Goal: Communication & Community: Answer question/provide support

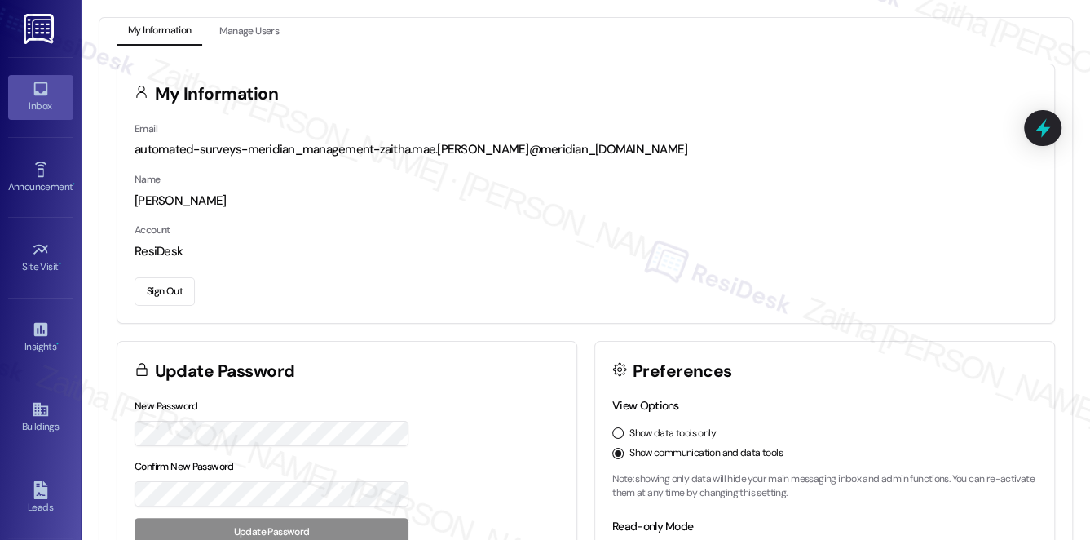
click at [37, 106] on div "Inbox" at bounding box center [40, 106] width 81 height 16
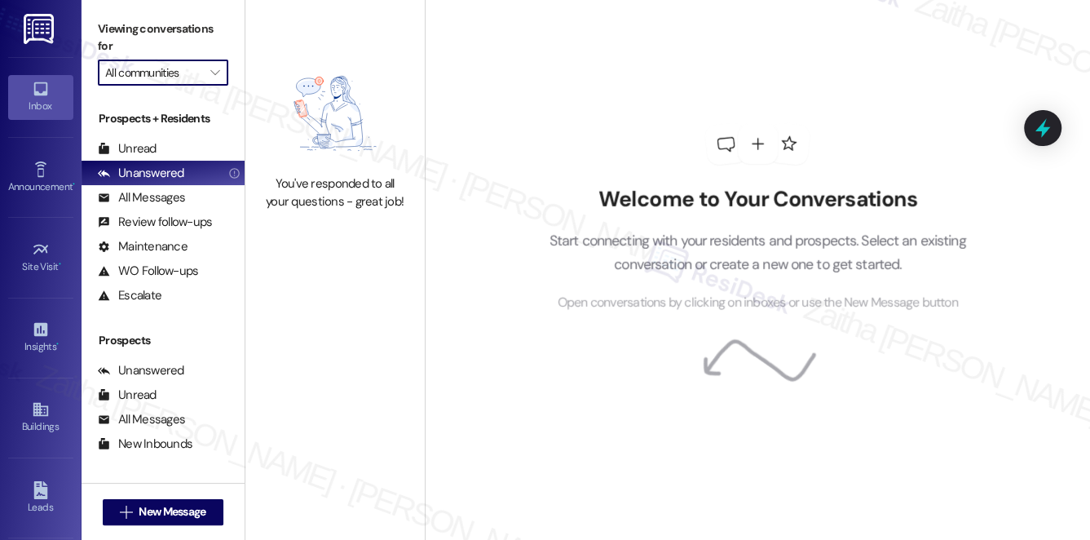
click at [167, 68] on input "All communities" at bounding box center [153, 72] width 97 height 26
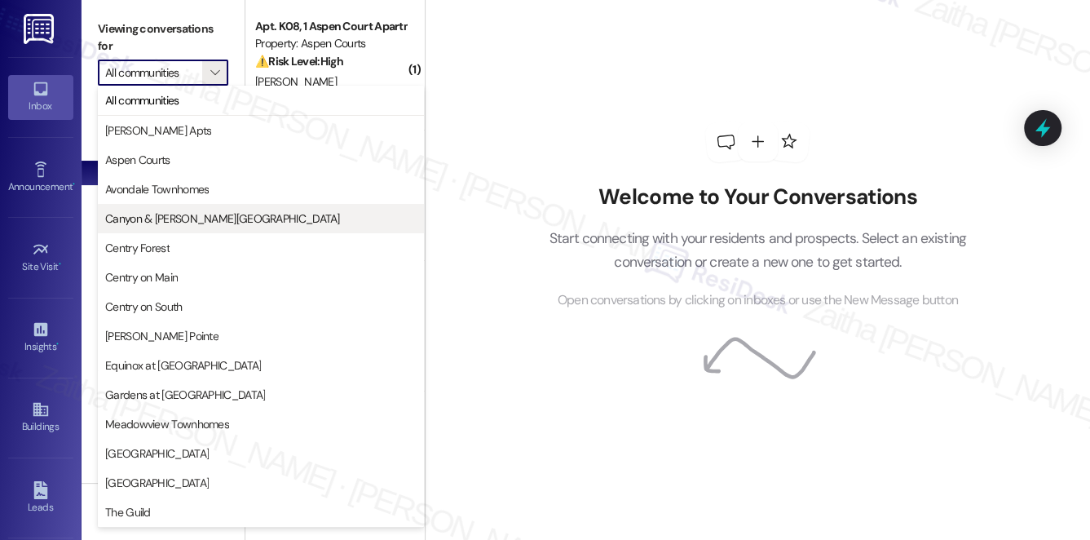
click at [176, 220] on span "Canyon & [PERSON_NAME][GEOGRAPHIC_DATA]" at bounding box center [222, 218] width 235 height 16
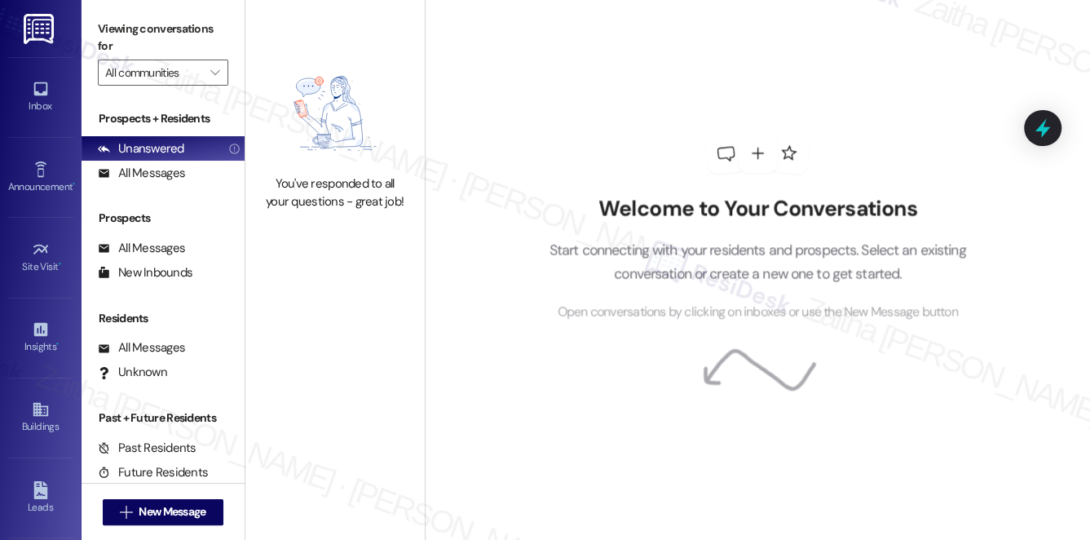
type input "Canyon & [PERSON_NAME][GEOGRAPHIC_DATA]"
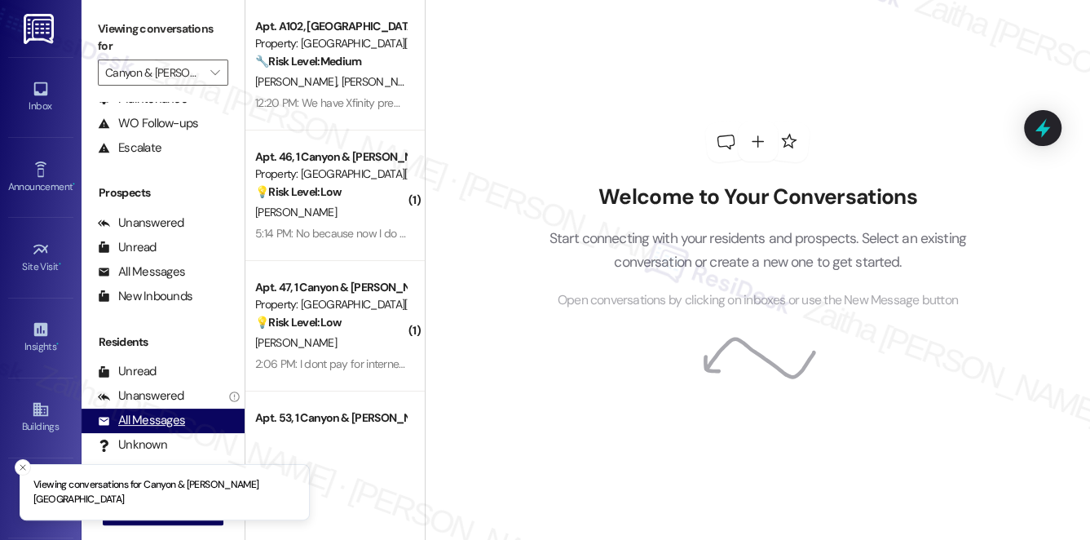
scroll to position [196, 0]
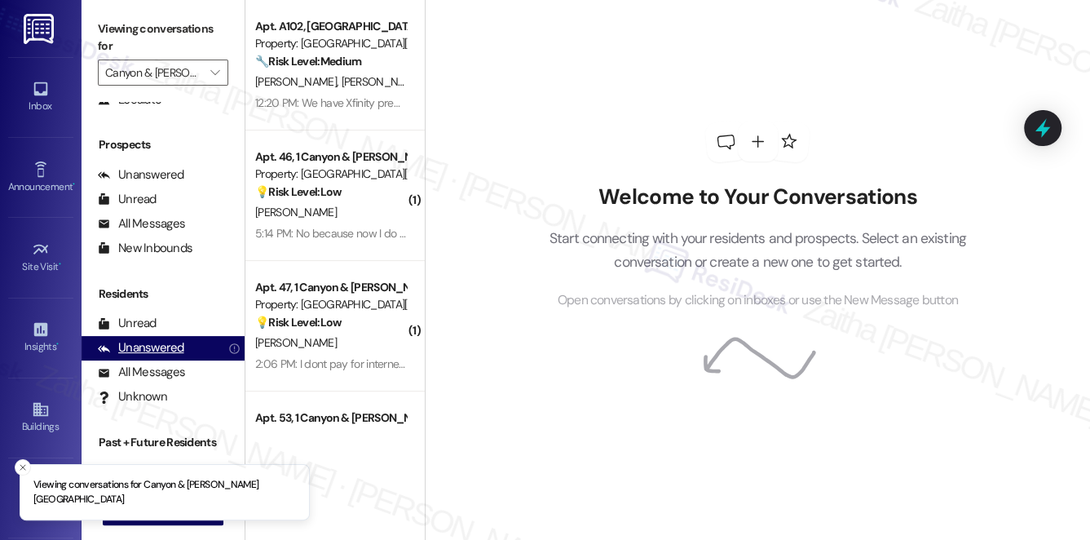
click at [154, 350] on div "Unanswered" at bounding box center [141, 347] width 86 height 17
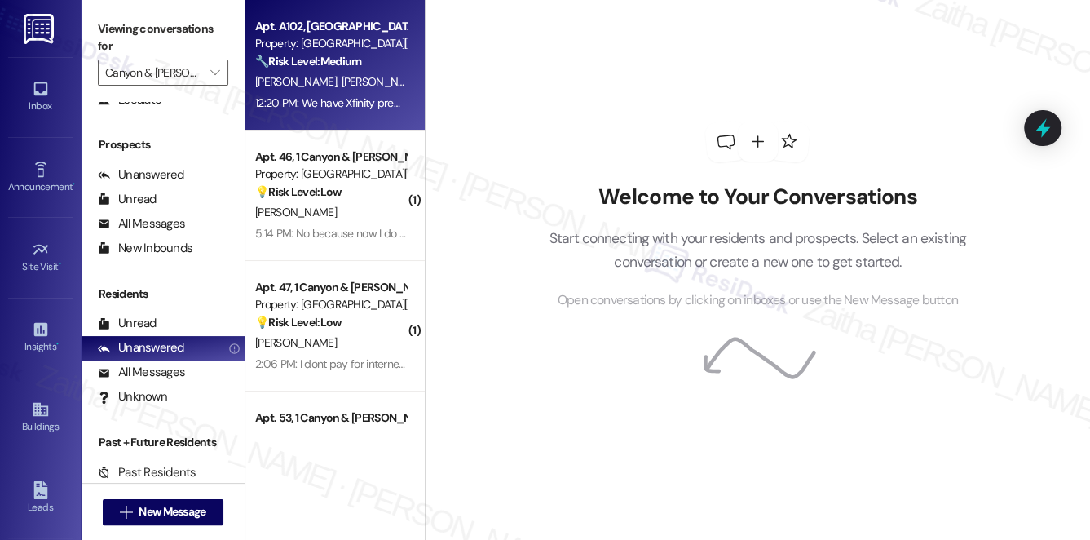
click at [369, 73] on div "[PERSON_NAME] [PERSON_NAME]" at bounding box center [330, 82] width 154 height 20
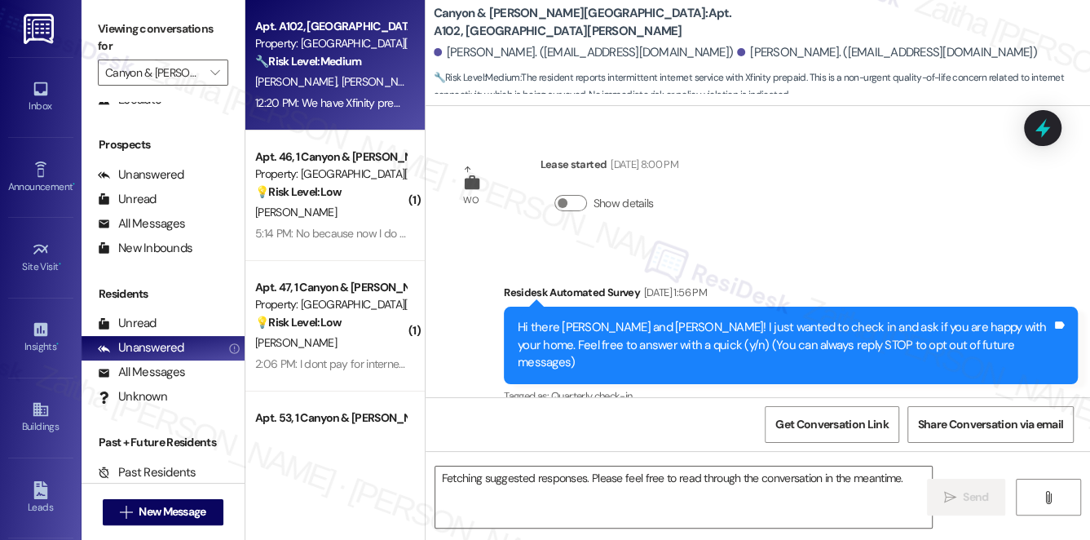
scroll to position [12145, 0]
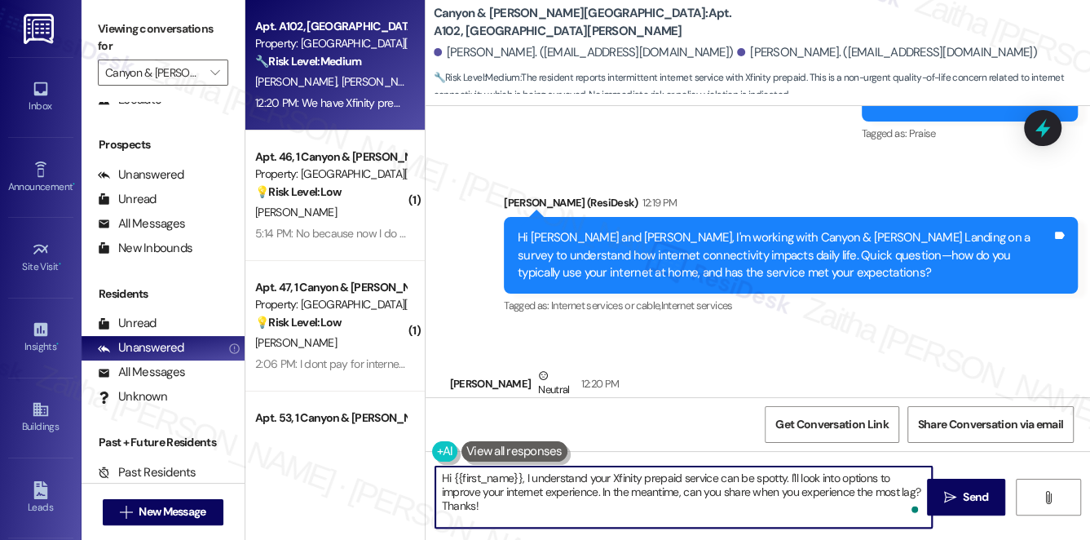
drag, startPoint x: 784, startPoint y: 474, endPoint x: 786, endPoint y: 504, distance: 30.3
click at [786, 504] on textarea "Hi {{first_name}}, I understand your Xfinity prepaid service can be spotty. I'l…" at bounding box center [683, 496] width 497 height 61
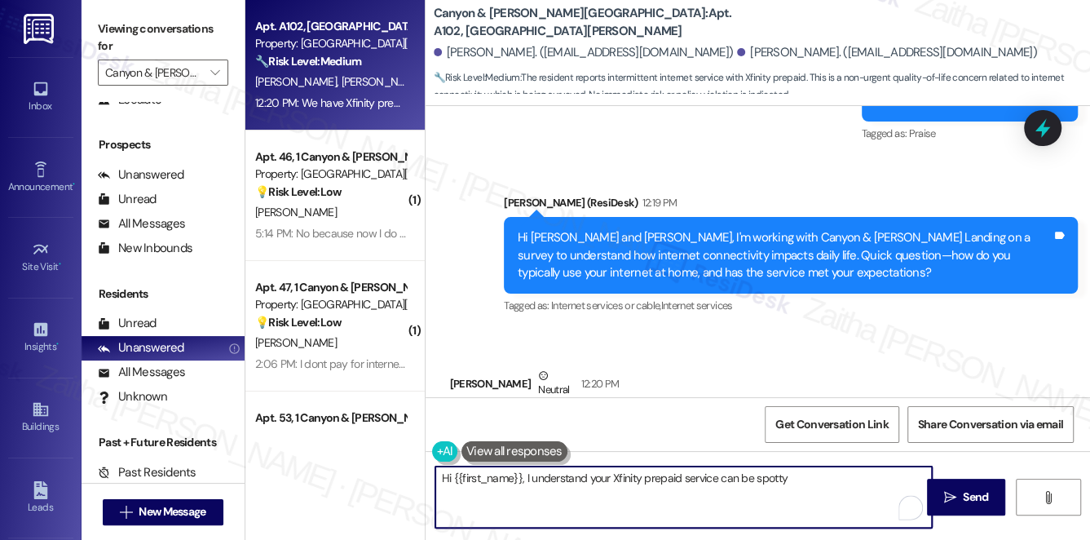
type textarea "Hi {{first_name}}, I understand your Xfinity prepaid service can be spotty"
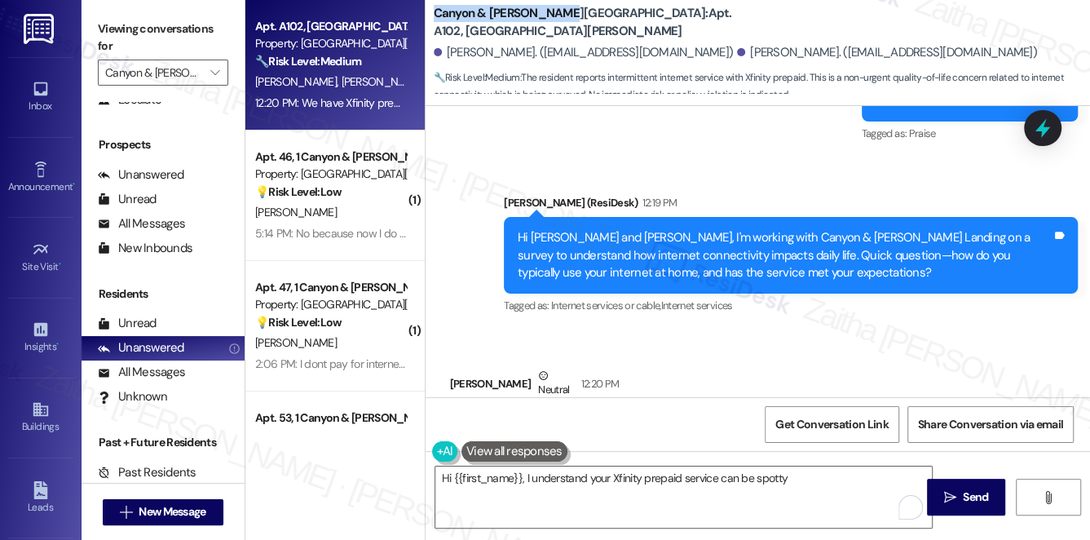
drag, startPoint x: 432, startPoint y: 20, endPoint x: 560, endPoint y: 13, distance: 128.2
click at [560, 13] on b "Canyon & [PERSON_NAME] Landing: Apt. A102, [GEOGRAPHIC_DATA][PERSON_NAME]" at bounding box center [597, 22] width 326 height 35
copy b "Canyon & [PERSON_NAME][GEOGRAPHIC_DATA]"
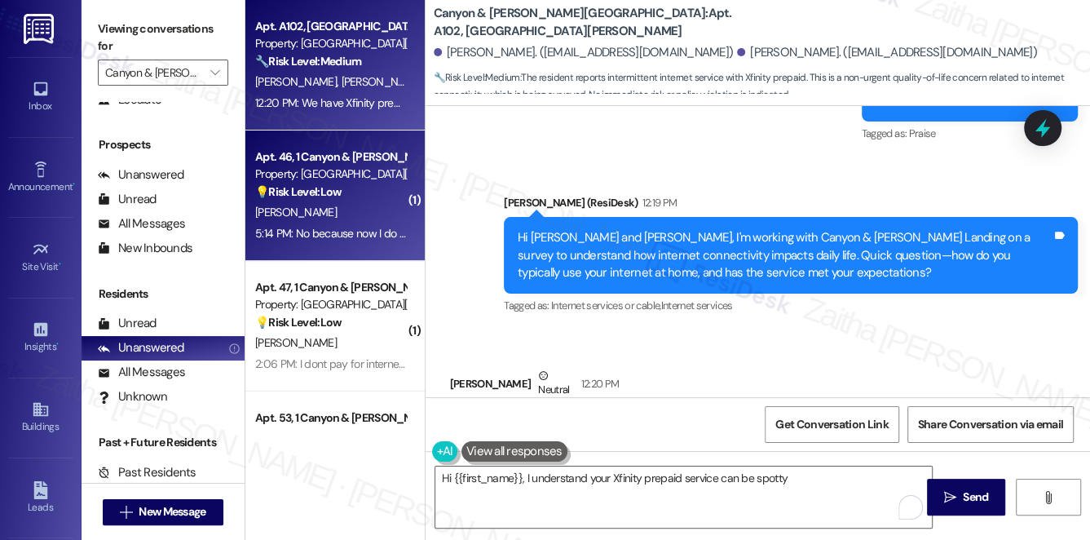
click at [341, 212] on div "[PERSON_NAME]" at bounding box center [330, 212] width 154 height 20
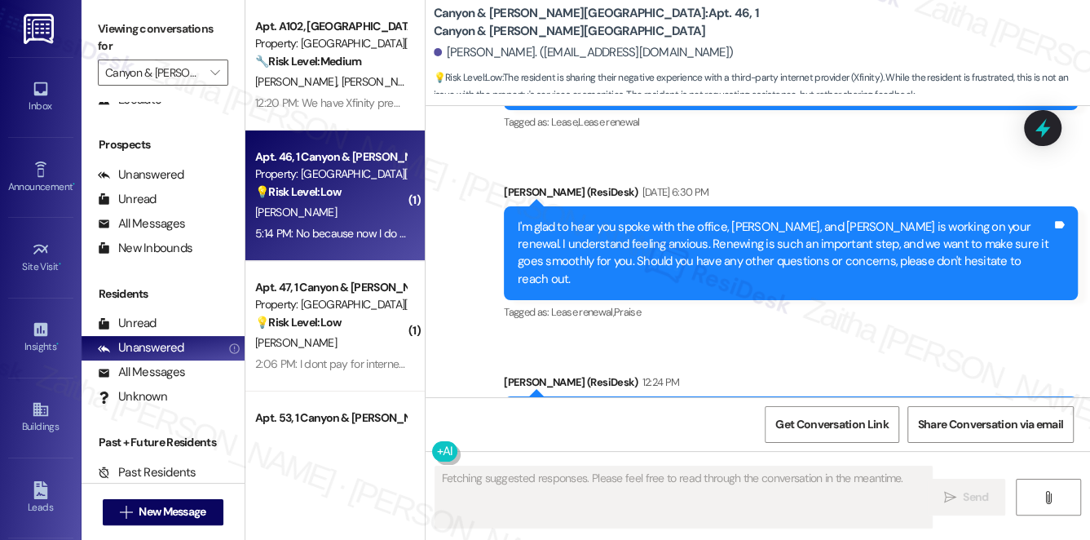
scroll to position [15949, 0]
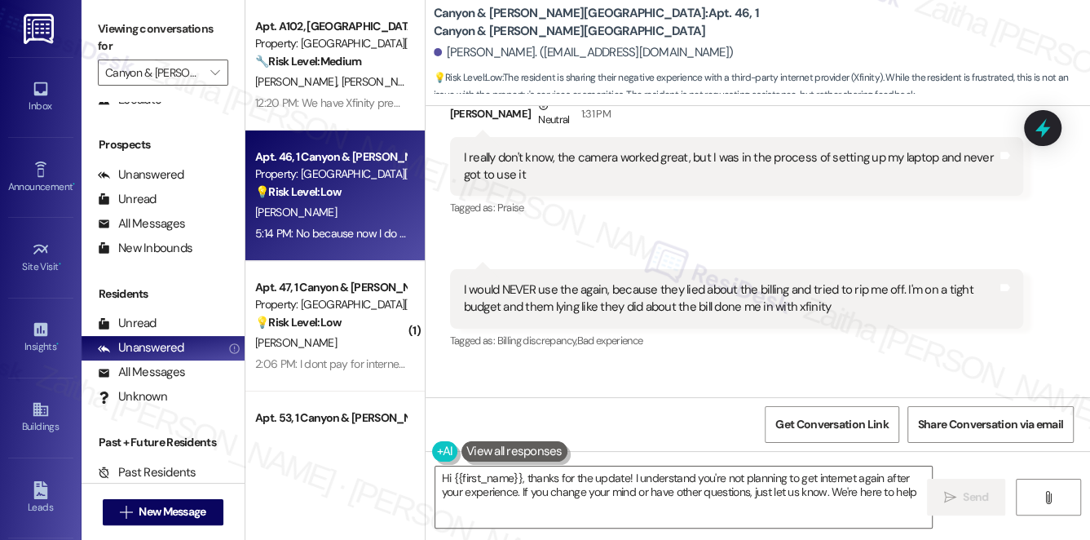
type textarea "Hi {{first_name}}, thanks for the update! I understand you're not planning to g…"
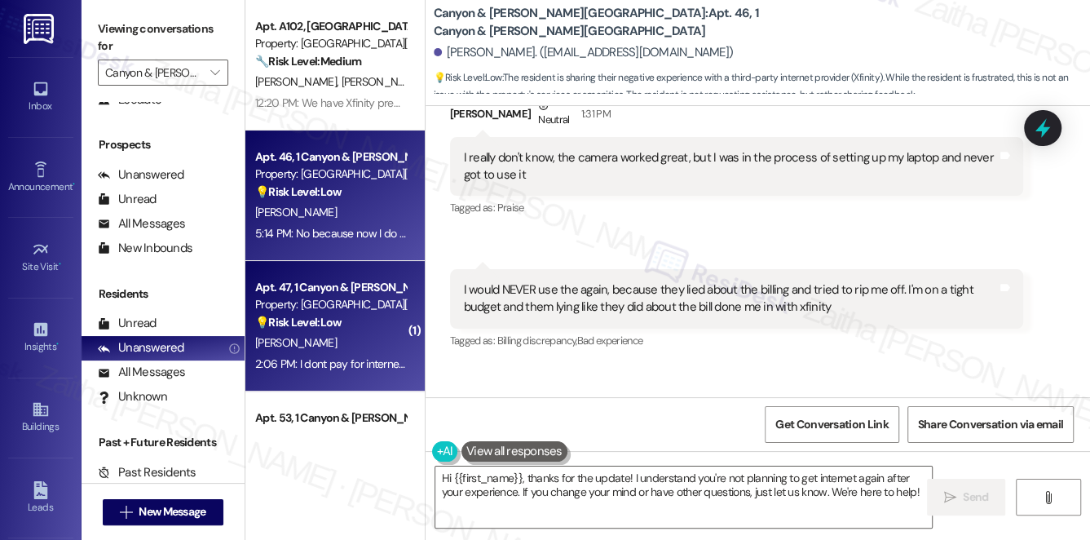
click at [336, 328] on strong "💡 Risk Level: Low" at bounding box center [298, 322] width 86 height 15
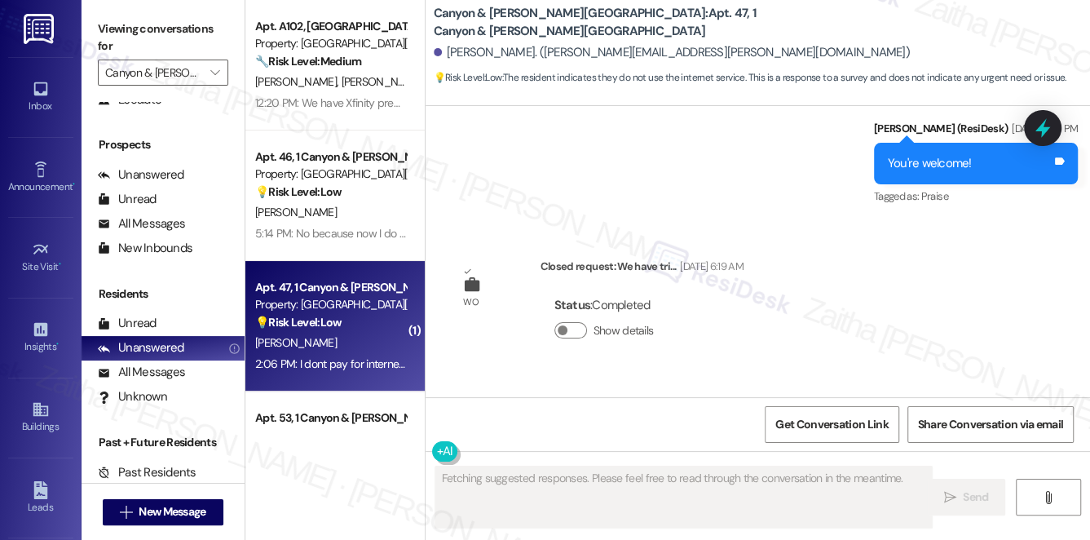
scroll to position [3679, 0]
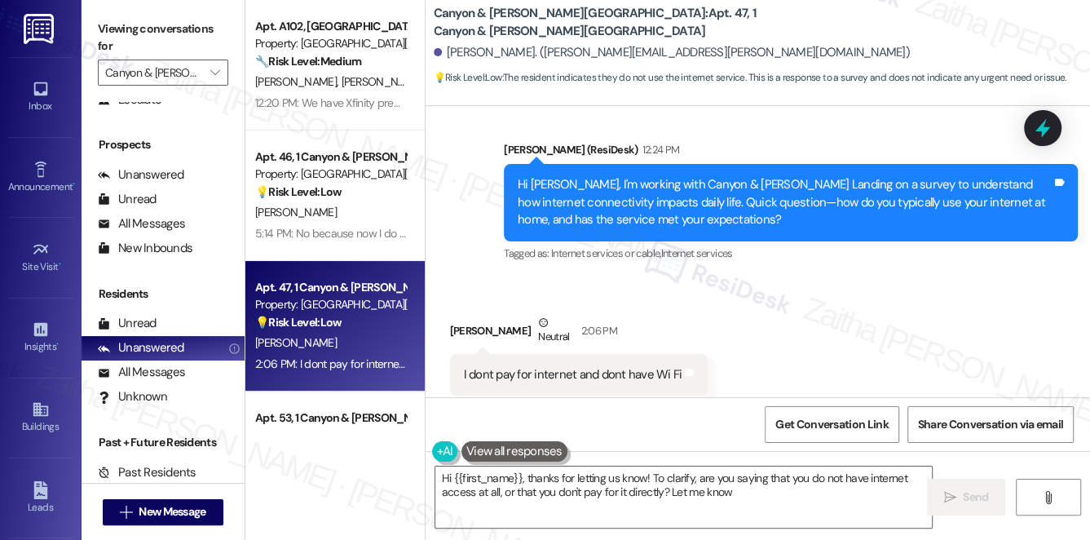
type textarea "Hi {{first_name}}, thanks for letting us know! To clarify, are you saying that …"
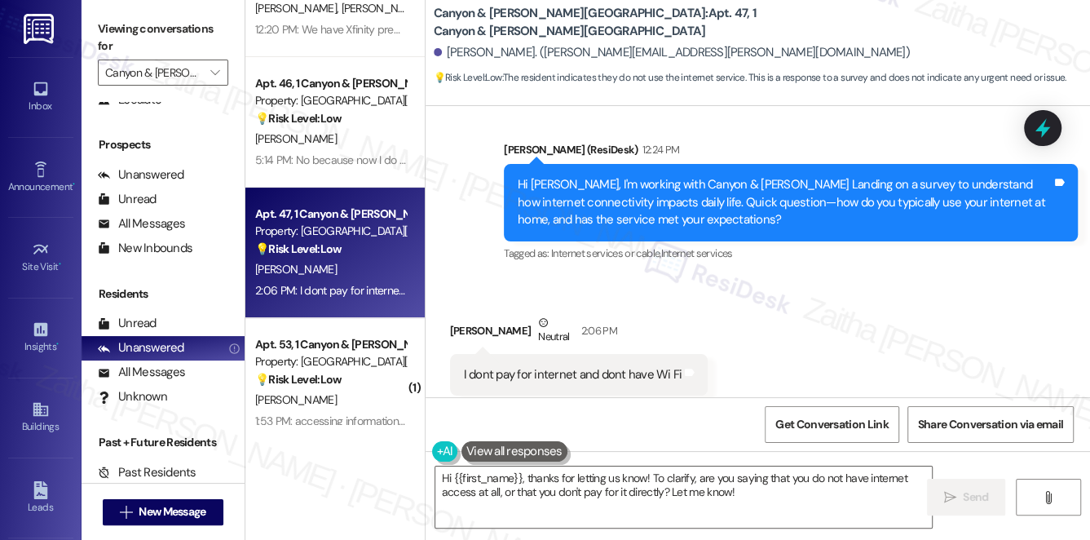
scroll to position [148, 0]
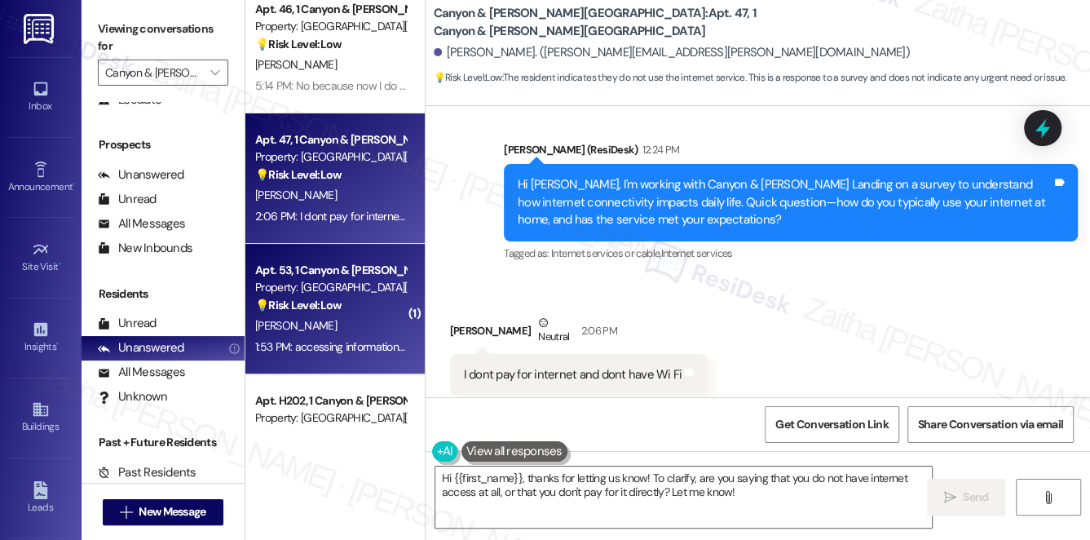
click at [364, 322] on div "[PERSON_NAME]" at bounding box center [330, 325] width 154 height 20
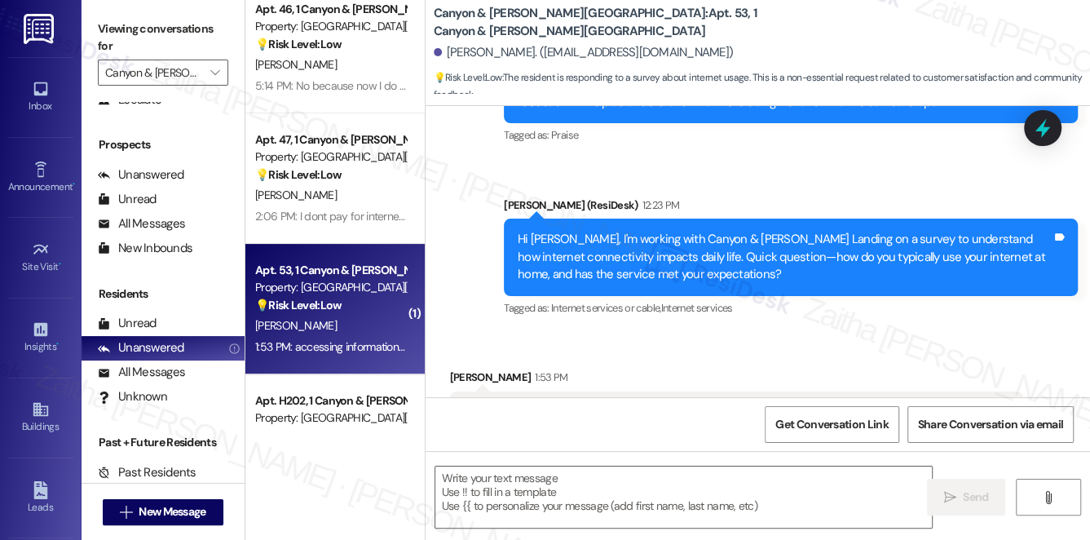
type textarea "Fetching suggested responses. Please feel free to read through the conversation…"
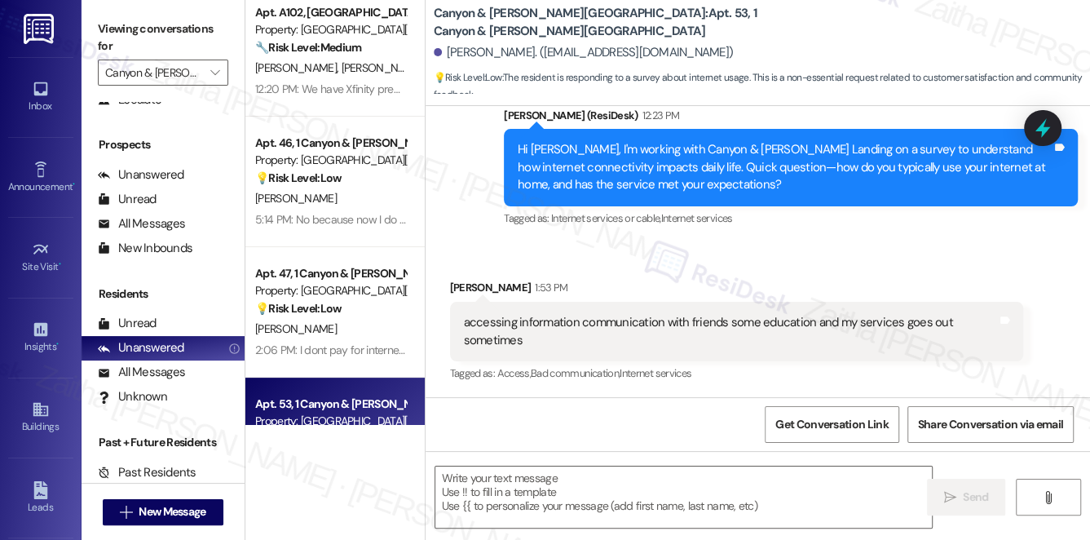
scroll to position [0, 0]
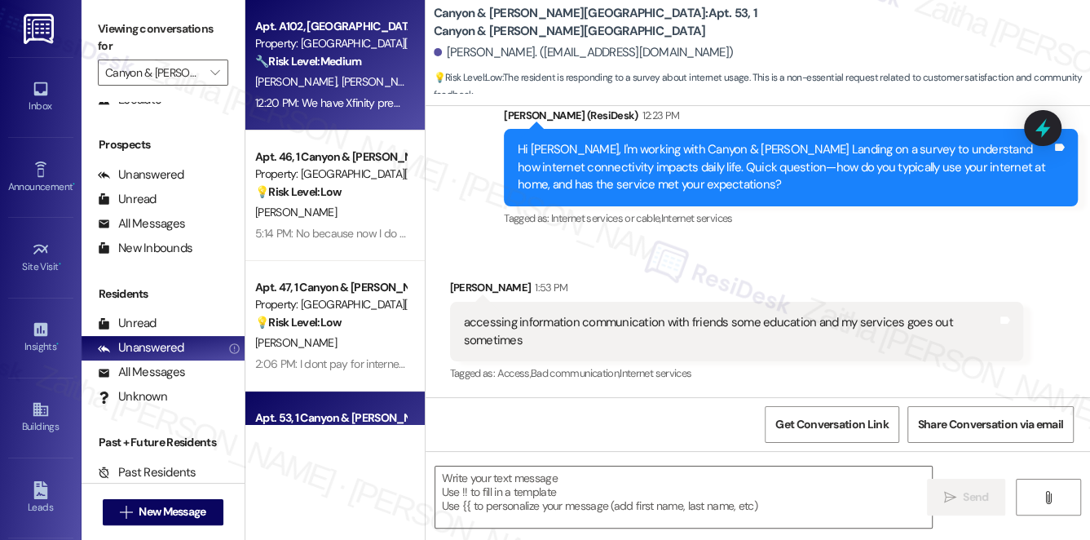
click at [361, 68] on strong "🔧 Risk Level: Medium" at bounding box center [308, 61] width 106 height 15
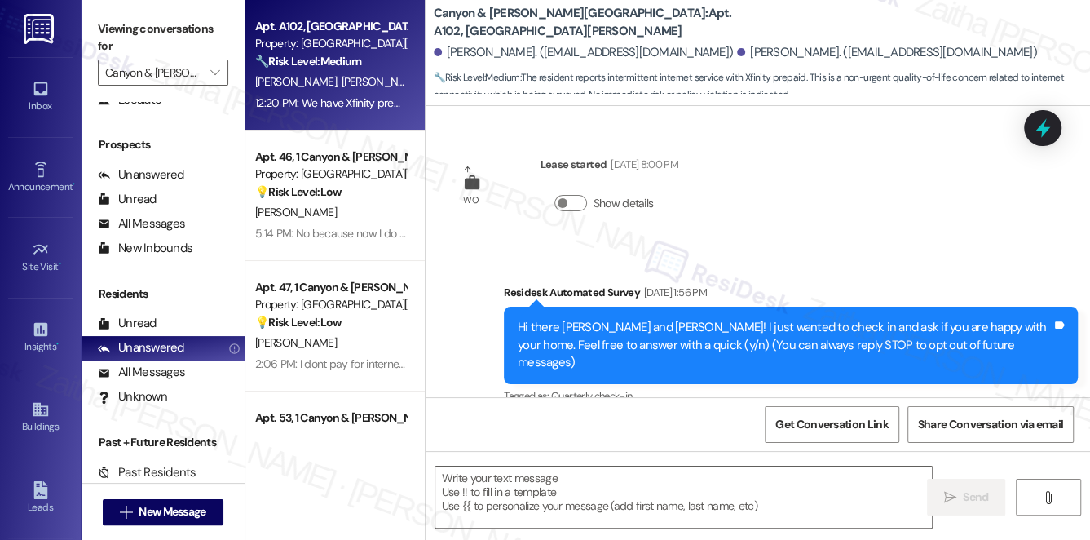
scroll to position [12145, 0]
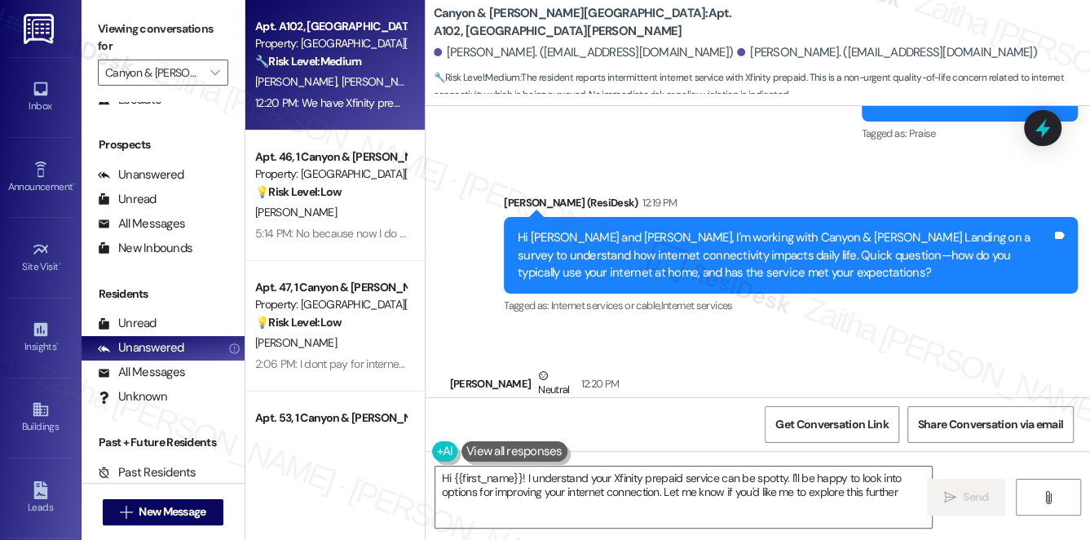
type textarea "Hi {{first_name}}! I understand your Xfinity prepaid service can be spotty. I'l…"
drag, startPoint x: 459, startPoint y: 335, endPoint x: 793, endPoint y: 341, distance: 334.2
click at [793, 355] on div "Received via SMS [PERSON_NAME] Neutral 12:20 PM We have Xfinity prepaid and som…" at bounding box center [622, 420] width 368 height 130
copy div "We have Xfinity prepaid and sometimes it's spotty and lags Tags and notes"
